Goal: Task Accomplishment & Management: Manage account settings

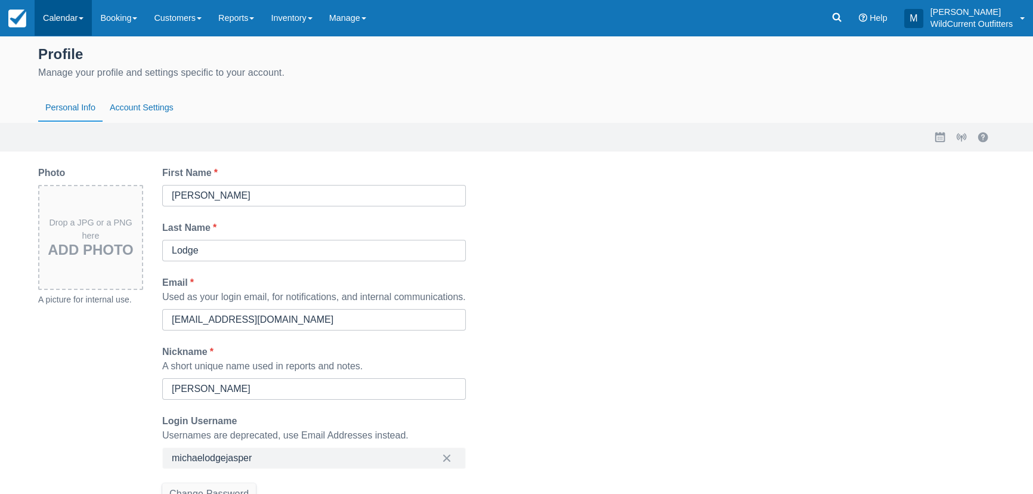
click at [64, 16] on link "Calendar" at bounding box center [63, 18] width 57 height 36
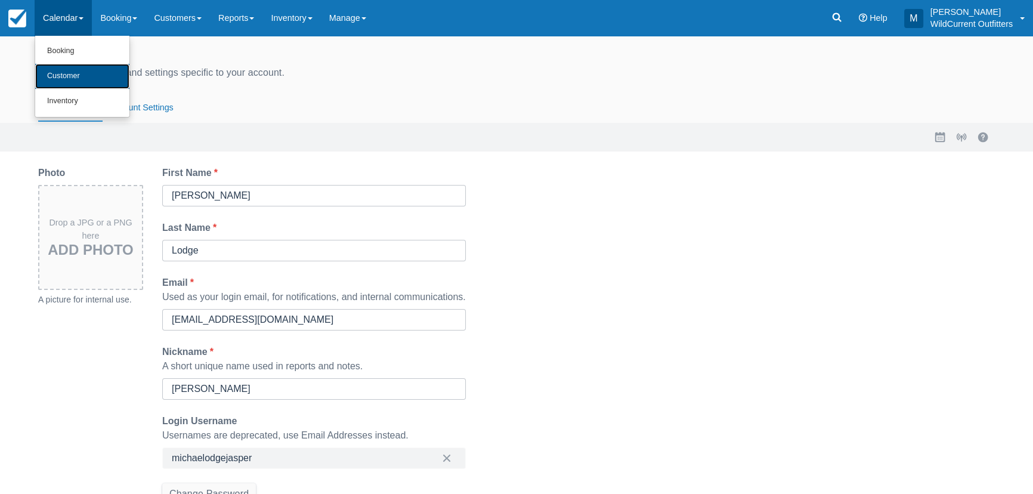
click at [69, 73] on link "Customer" at bounding box center [82, 76] width 94 height 25
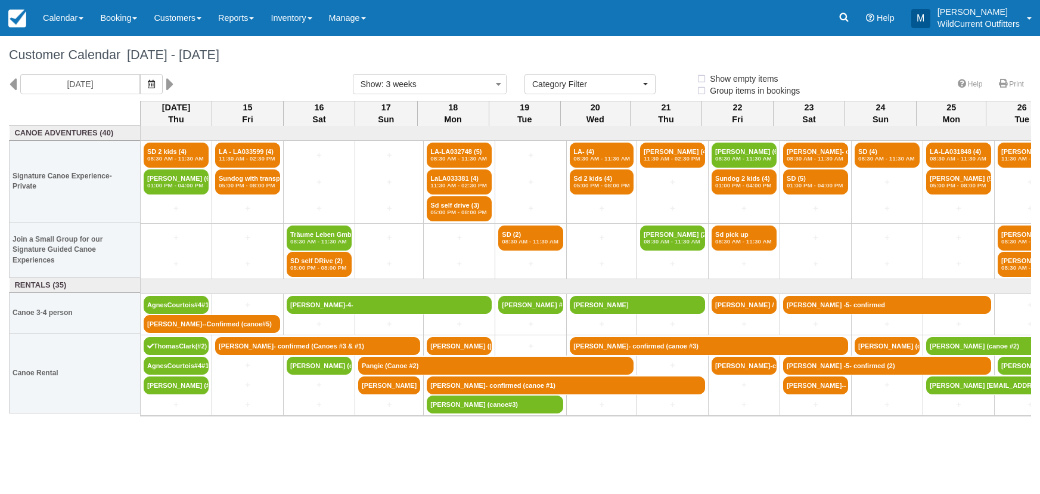
select select
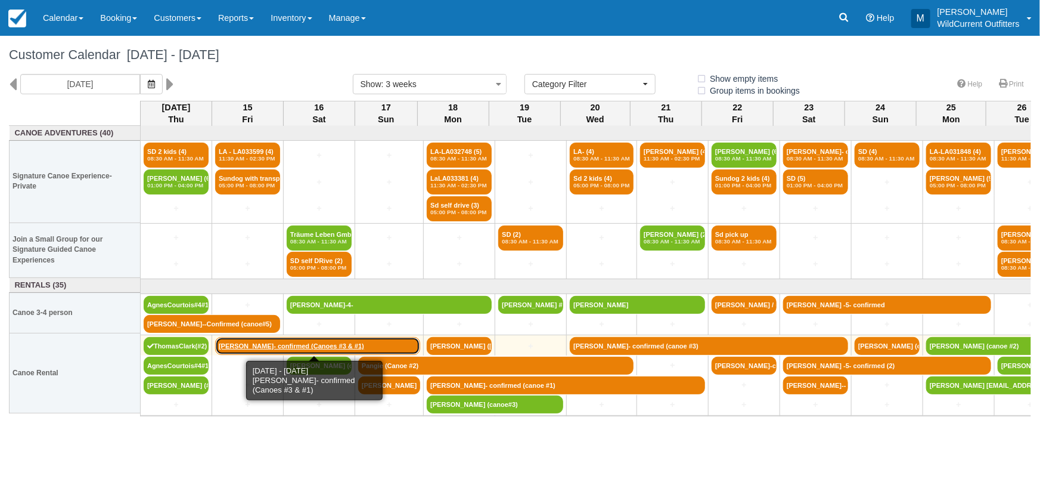
click at [248, 341] on link "[PERSON_NAME]- confirmed (Canoes #3 & #1)" at bounding box center [317, 346] width 205 height 18
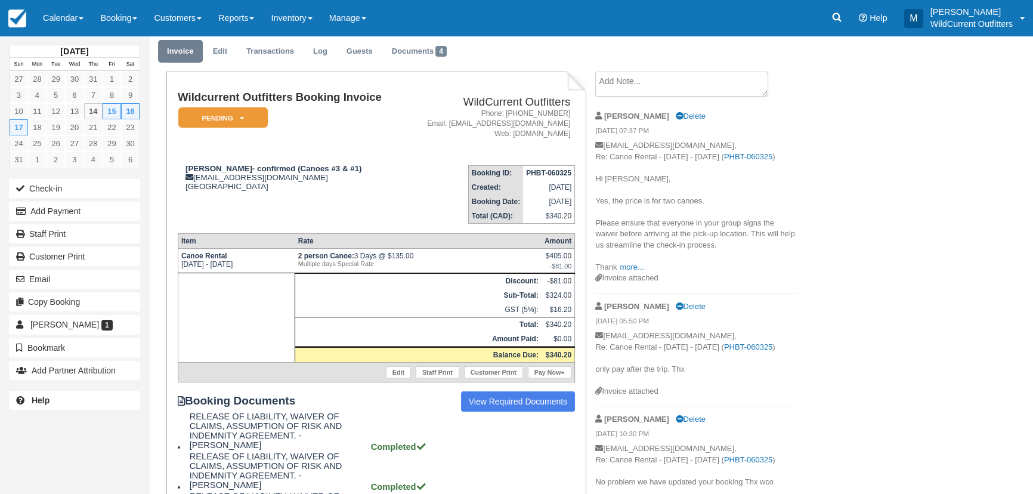
scroll to position [108, 0]
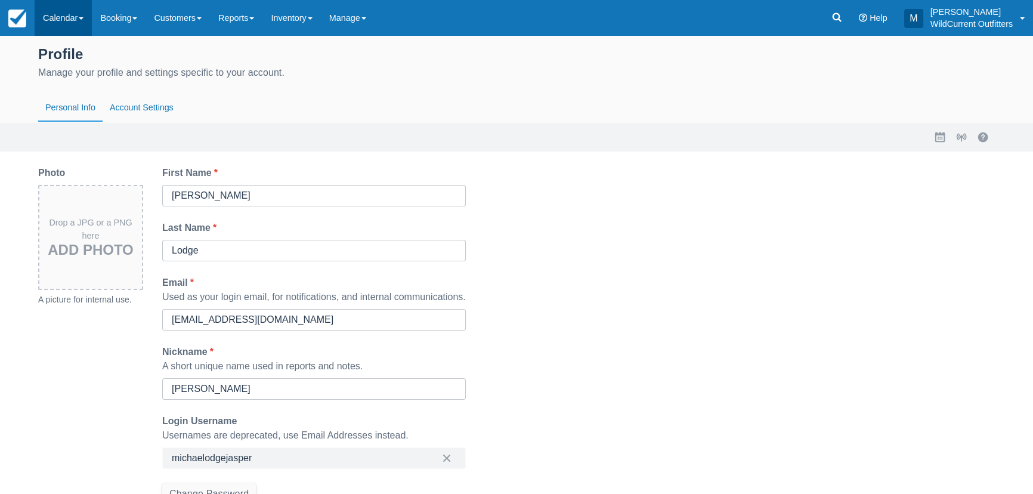
click at [60, 18] on link "Calendar" at bounding box center [63, 18] width 57 height 36
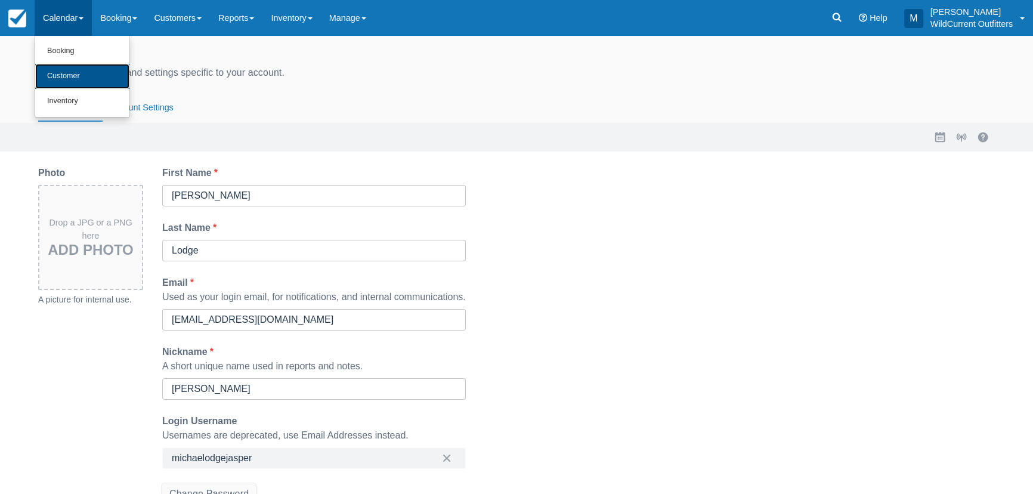
click at [66, 72] on link "Customer" at bounding box center [82, 76] width 94 height 25
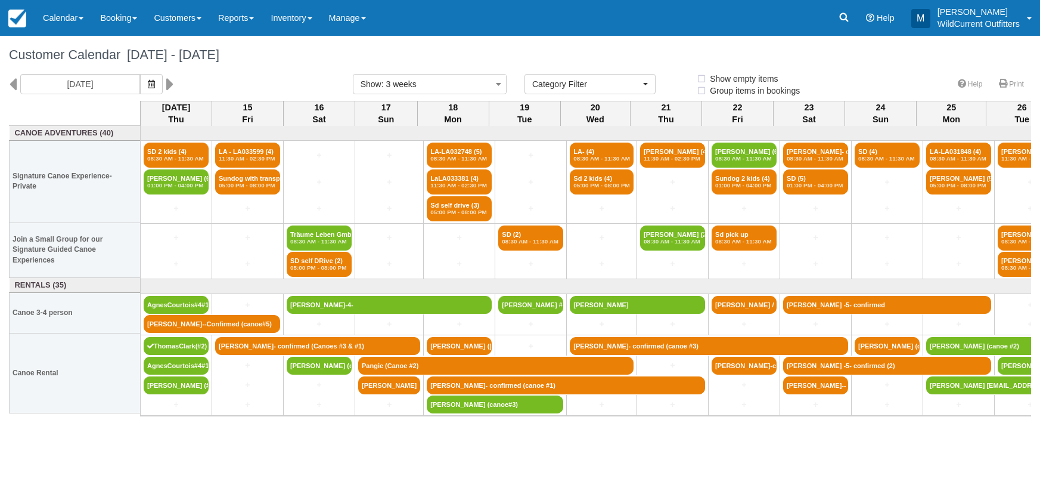
select select
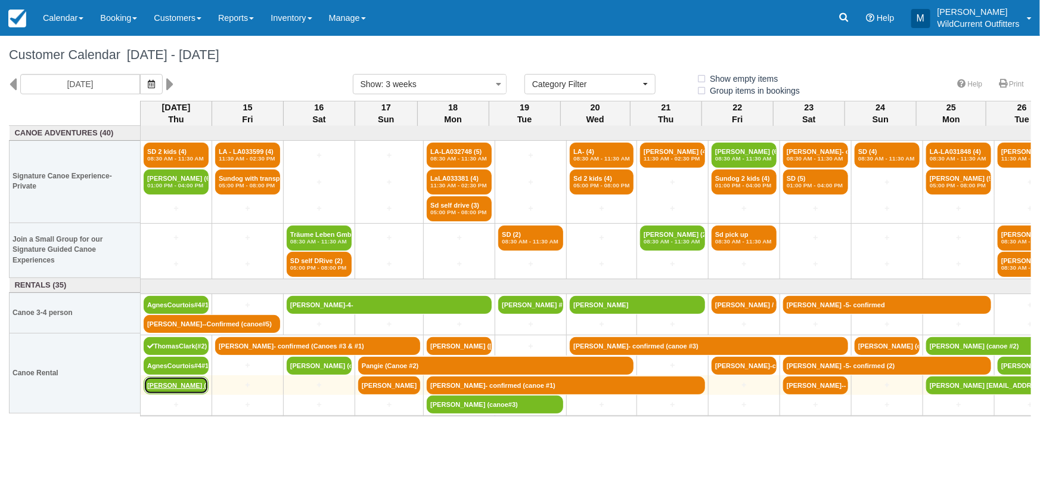
click at [173, 382] on link "[PERSON_NAME] (#0)" at bounding box center [176, 385] width 65 height 18
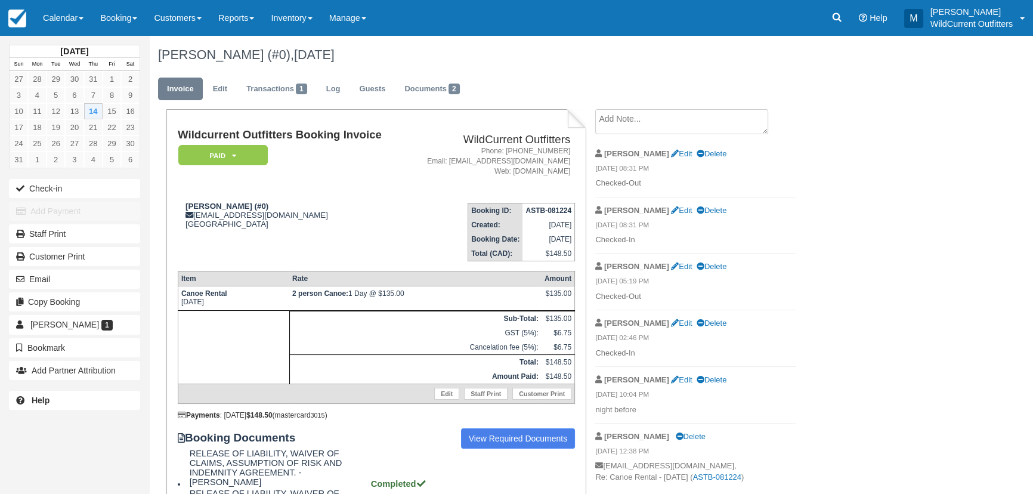
click at [645, 129] on textarea at bounding box center [681, 121] width 173 height 25
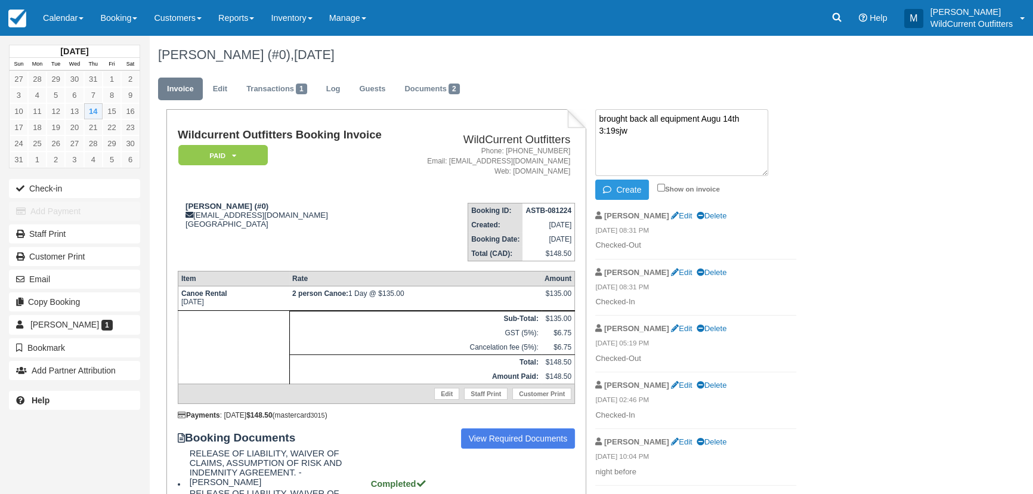
type textarea "brought back all equipment Augu 14th 3:19sjw"
click at [746, 251] on li "Michael Edit Delete 08/13/25 08:31 PM Checked-Out" at bounding box center [695, 231] width 201 height 57
click at [627, 187] on button "Create" at bounding box center [622, 189] width 54 height 20
